Goal: Transaction & Acquisition: Purchase product/service

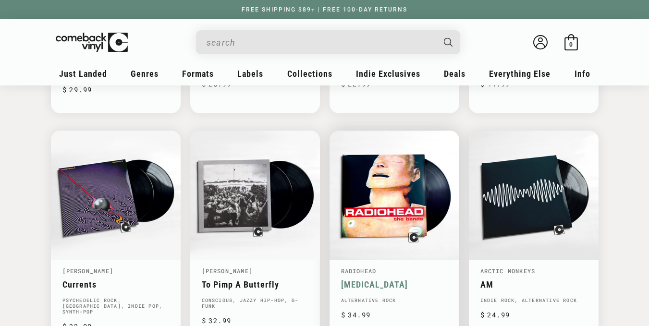
scroll to position [560, 0]
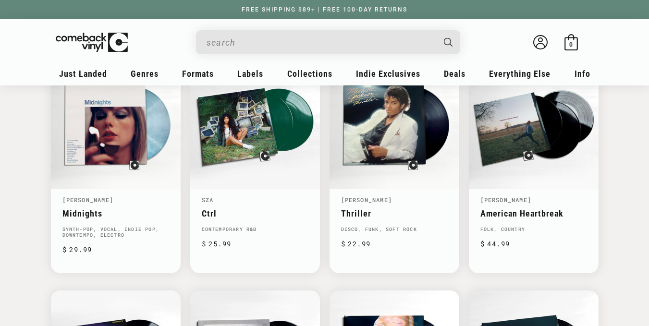
click at [384, 36] on input "When autocomplete results are available use up and down arrows to review and en…" at bounding box center [320, 43] width 228 height 20
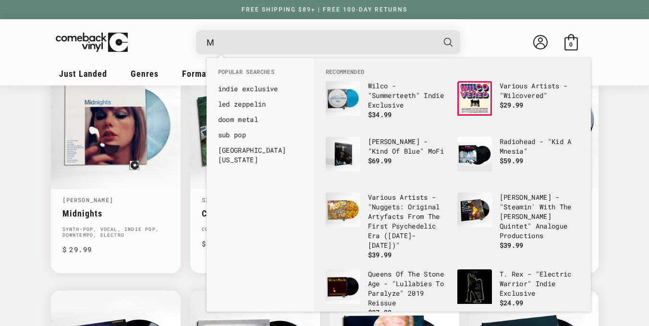
scroll to position [0, 1297]
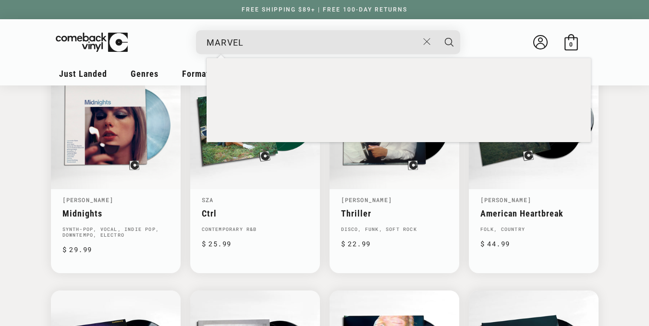
type input "MARVEL"
click at [437, 30] on button "Search" at bounding box center [449, 42] width 24 height 24
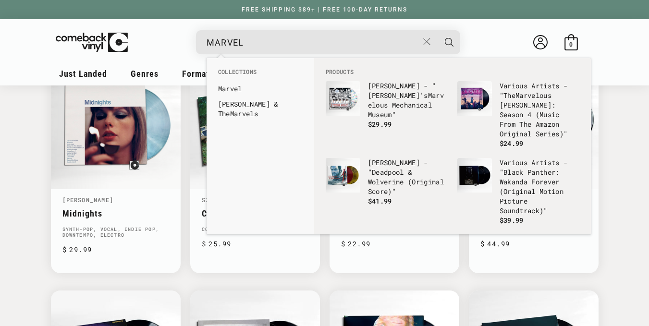
scroll to position [0, 0]
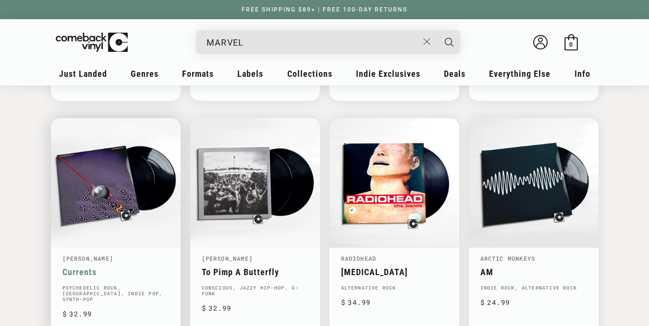
scroll to position [880, 0]
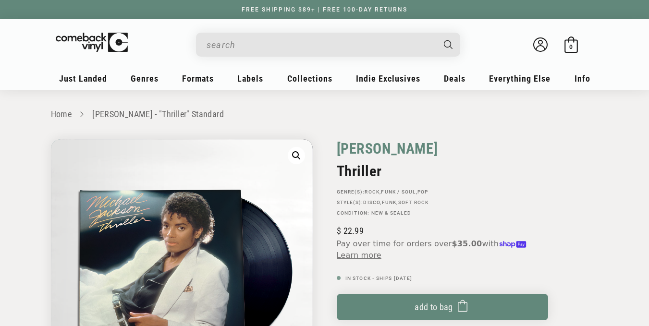
drag, startPoint x: 444, startPoint y: 142, endPoint x: 339, endPoint y: 152, distance: 106.1
click at [338, 152] on div "[PERSON_NAME]" at bounding box center [442, 151] width 211 height 24
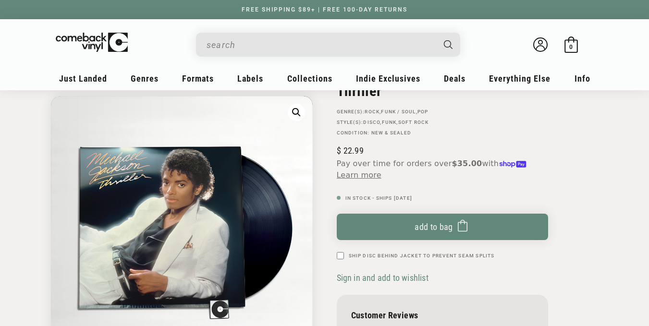
click at [458, 154] on div "Regular price $ 22.99 Regular price $ Sale price $ 22.99 Unit price / per" at bounding box center [442, 163] width 211 height 36
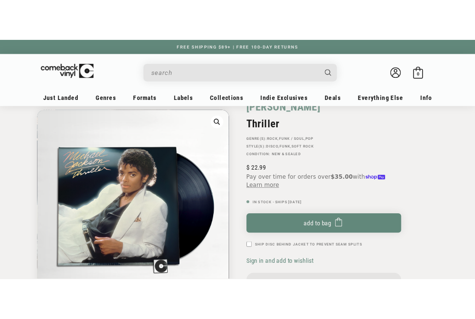
scroll to position [80, 0]
